Goal: Find contact information: Find contact information

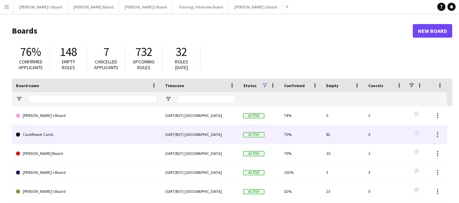
scroll to position [34, 0]
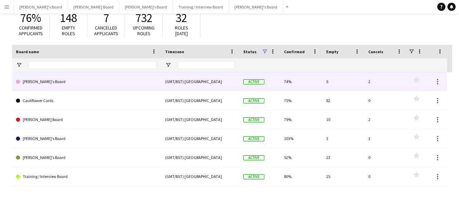
click at [39, 80] on link "[PERSON_NAME]'s Board" at bounding box center [86, 81] width 141 height 19
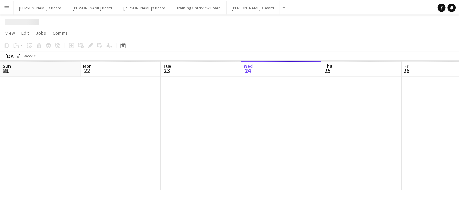
scroll to position [0, 162]
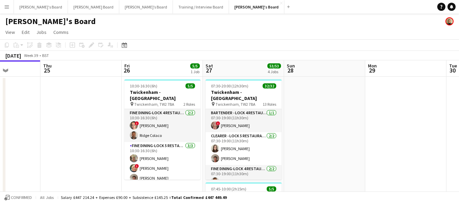
drag, startPoint x: 288, startPoint y: 70, endPoint x: 170, endPoint y: 62, distance: 118.8
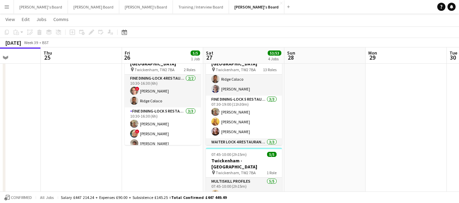
scroll to position [102, 0]
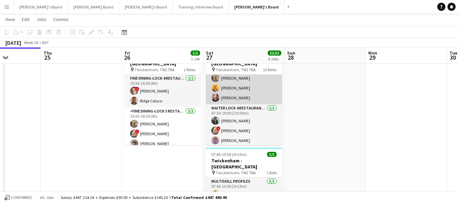
click at [240, 91] on app-card-role "Fine Dining-LOCK 5 RESTAURANT - [GEOGRAPHIC_DATA] - LEVEL 3 [DATE] 07:30-19:00 …" at bounding box center [244, 83] width 76 height 43
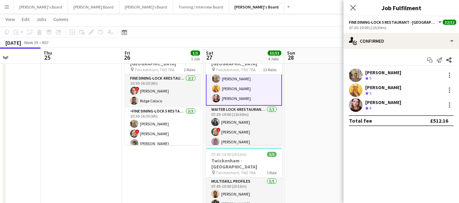
scroll to position [103, 0]
click at [390, 104] on div "[PERSON_NAME]" at bounding box center [383, 103] width 36 height 6
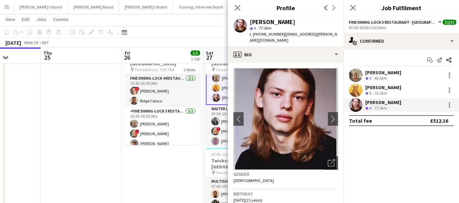
click at [238, 9] on icon "Close pop-in" at bounding box center [237, 7] width 5 height 5
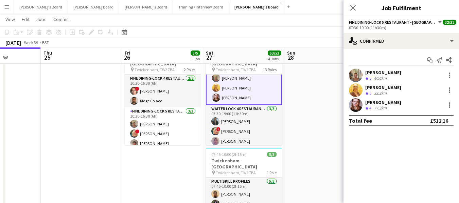
click at [236, 92] on app-card-role "Fine Dining-LOCK 5 RESTAURANT - [GEOGRAPHIC_DATA] - LEVEL 3 [DATE] 07:30-19:00 …" at bounding box center [244, 83] width 76 height 44
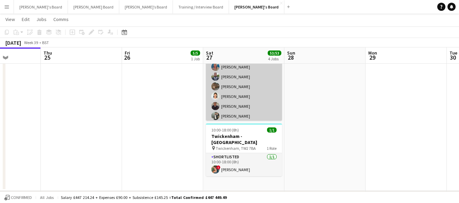
scroll to position [272, 0]
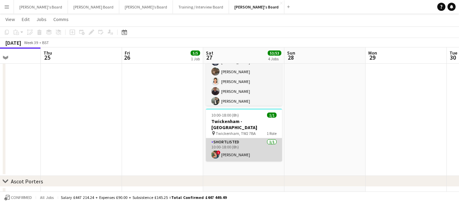
click at [240, 142] on app-card-role "Shortlisted [DATE] 10:00-18:00 (8h) ! [PERSON_NAME]" at bounding box center [244, 150] width 76 height 23
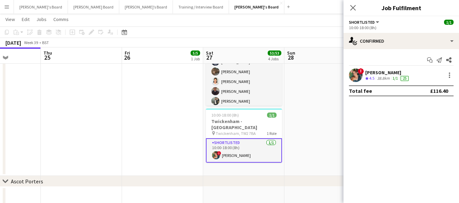
click at [383, 73] on div "[PERSON_NAME]" at bounding box center [387, 73] width 45 height 6
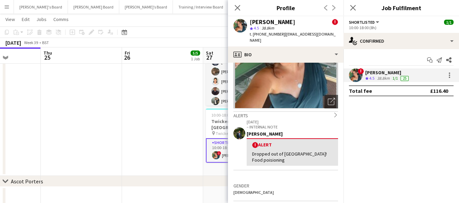
scroll to position [68, 0]
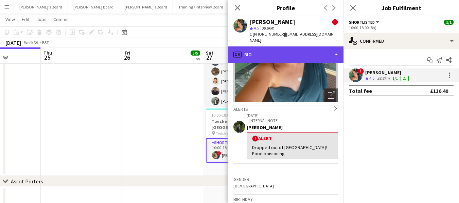
click at [289, 47] on div "profile Bio" at bounding box center [285, 55] width 115 height 16
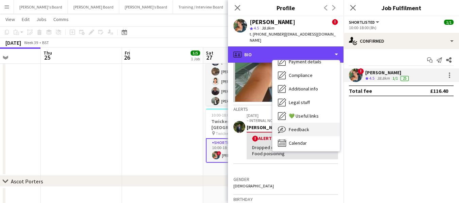
scroll to position [105, 0]
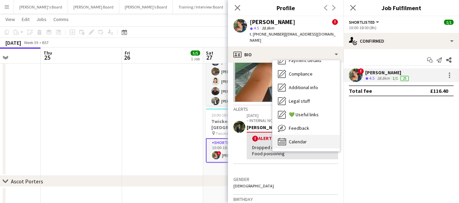
click at [310, 137] on div "Calendar Calendar" at bounding box center [305, 142] width 67 height 14
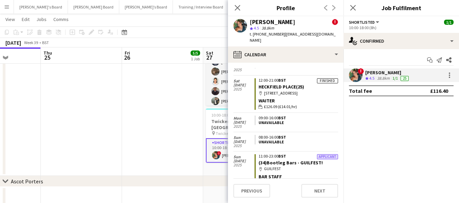
scroll to position [0, 0]
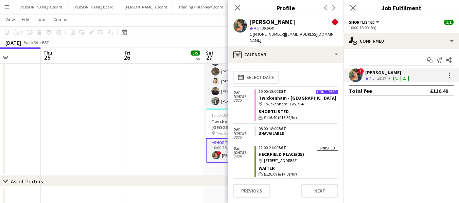
click at [373, 72] on div "[PERSON_NAME]" at bounding box center [387, 73] width 45 height 6
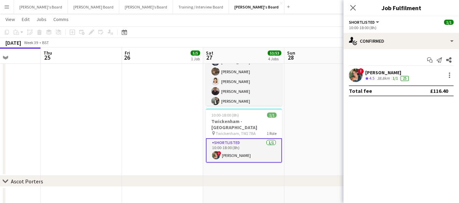
click at [373, 72] on div "[PERSON_NAME]" at bounding box center [387, 73] width 45 height 6
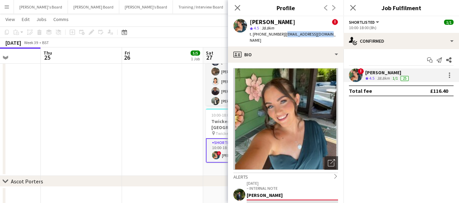
drag, startPoint x: 282, startPoint y: 34, endPoint x: 320, endPoint y: 35, distance: 38.0
click at [320, 35] on div "[PERSON_NAME] ! star 4.5 38.8km t. [PHONE_NUMBER] | [EMAIL_ADDRESS][DOMAIN_NAME]" at bounding box center [285, 31] width 115 height 30
copy span "[EMAIL_ADDRESS][DOMAIN_NAME]"
click at [238, 7] on icon at bounding box center [237, 7] width 6 height 6
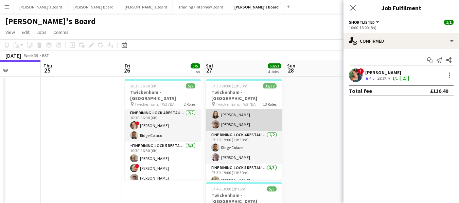
scroll to position [68, 0]
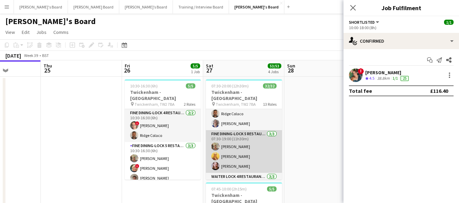
click at [239, 159] on app-card-role "Fine Dining-LOCK 5 RESTAURANT - [GEOGRAPHIC_DATA] - LEVEL 3 [DATE] 07:30-19:00 …" at bounding box center [244, 151] width 76 height 43
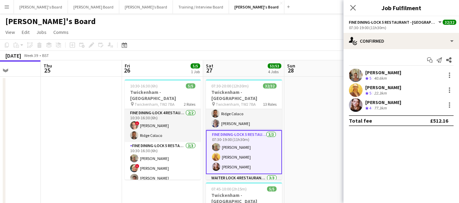
click at [239, 159] on app-card-role "Fine Dining-LOCK 5 RESTAURANT - [GEOGRAPHIC_DATA] - LEVEL 3 [DATE] 07:30-19:00 …" at bounding box center [244, 152] width 76 height 44
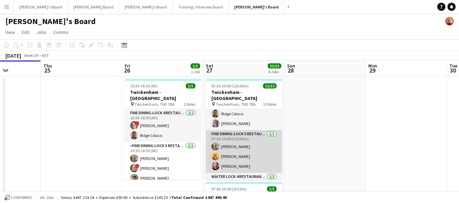
click at [240, 159] on app-card-role "Fine Dining-LOCK 5 RESTAURANT - [GEOGRAPHIC_DATA] - LEVEL 3 [DATE] 07:30-19:00 …" at bounding box center [244, 151] width 76 height 43
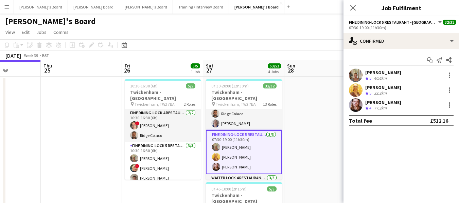
click at [383, 104] on div "[PERSON_NAME]" at bounding box center [383, 103] width 36 height 6
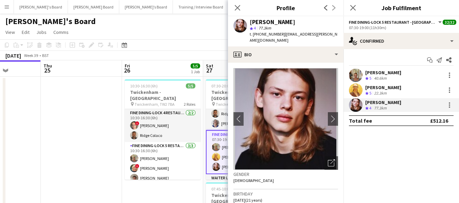
click at [283, 33] on span "| [EMAIL_ADDRESS][PERSON_NAME][DOMAIN_NAME]" at bounding box center [294, 37] width 88 height 11
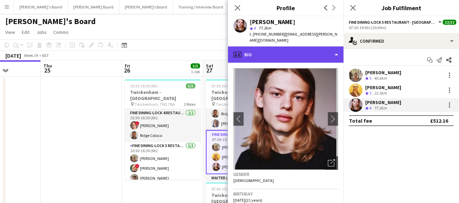
click at [284, 47] on div "profile Bio" at bounding box center [285, 55] width 115 height 16
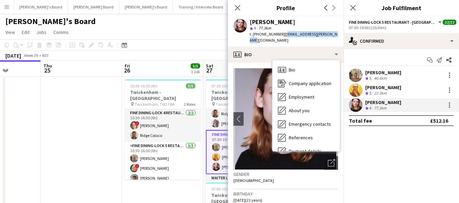
drag, startPoint x: 282, startPoint y: 34, endPoint x: 327, endPoint y: 34, distance: 45.2
click at [327, 34] on span "| [EMAIL_ADDRESS][PERSON_NAME][DOMAIN_NAME]" at bounding box center [294, 37] width 88 height 11
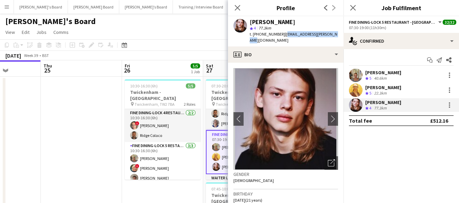
copy span "[EMAIL_ADDRESS][PERSON_NAME][DOMAIN_NAME]"
click at [238, 7] on icon at bounding box center [237, 7] width 6 height 6
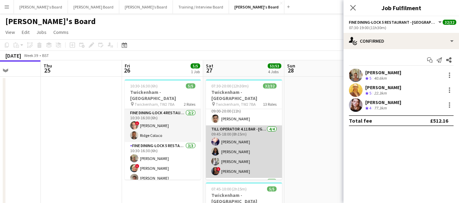
scroll to position [276, 0]
